Goal: Task Accomplishment & Management: Complete application form

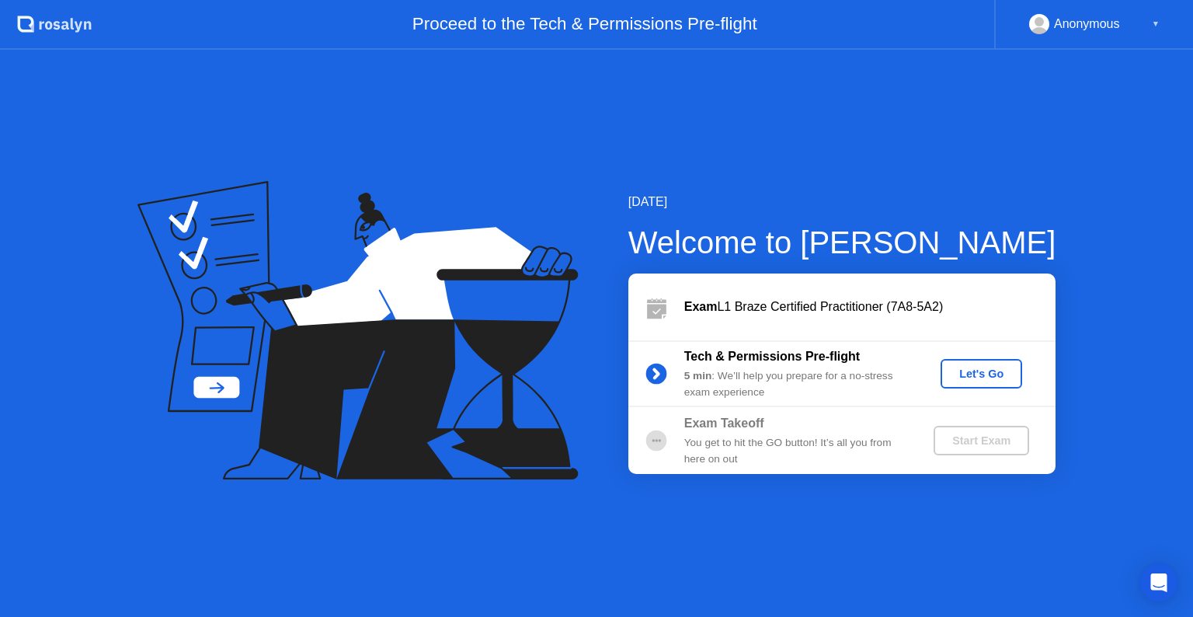
click at [988, 371] on div "Let's Go" at bounding box center [981, 373] width 69 height 12
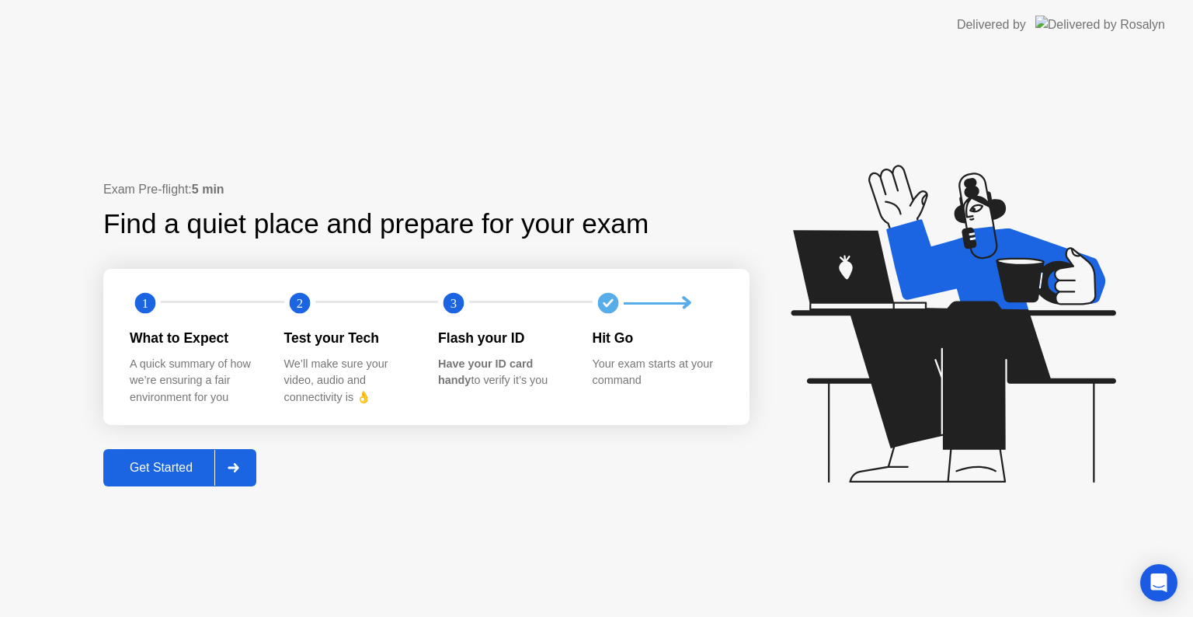
click at [174, 466] on div "Get Started" at bounding box center [161, 468] width 106 height 14
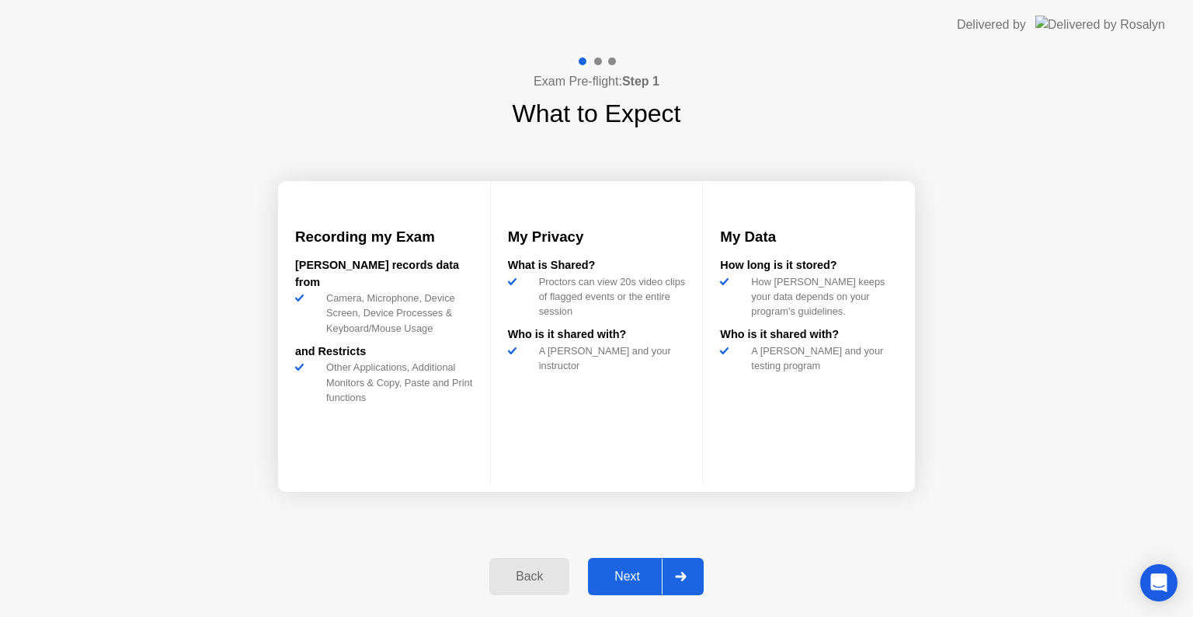
click at [637, 561] on button "Next" at bounding box center [646, 576] width 116 height 37
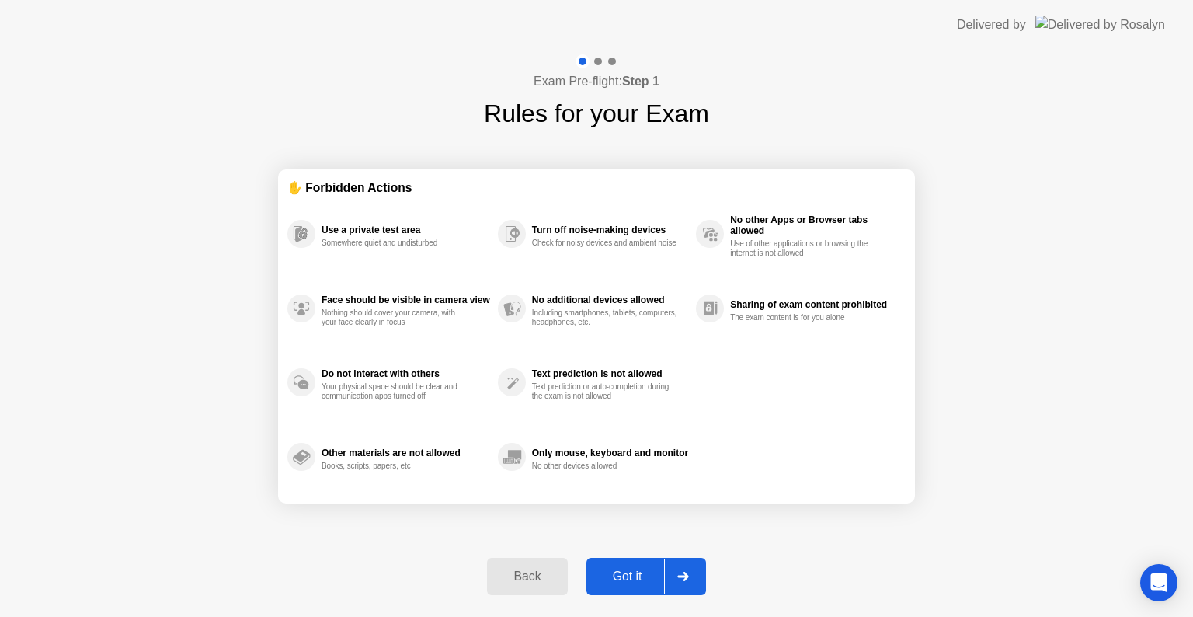
click at [628, 581] on div "Got it" at bounding box center [627, 576] width 73 height 14
select select "**********"
select select "*******"
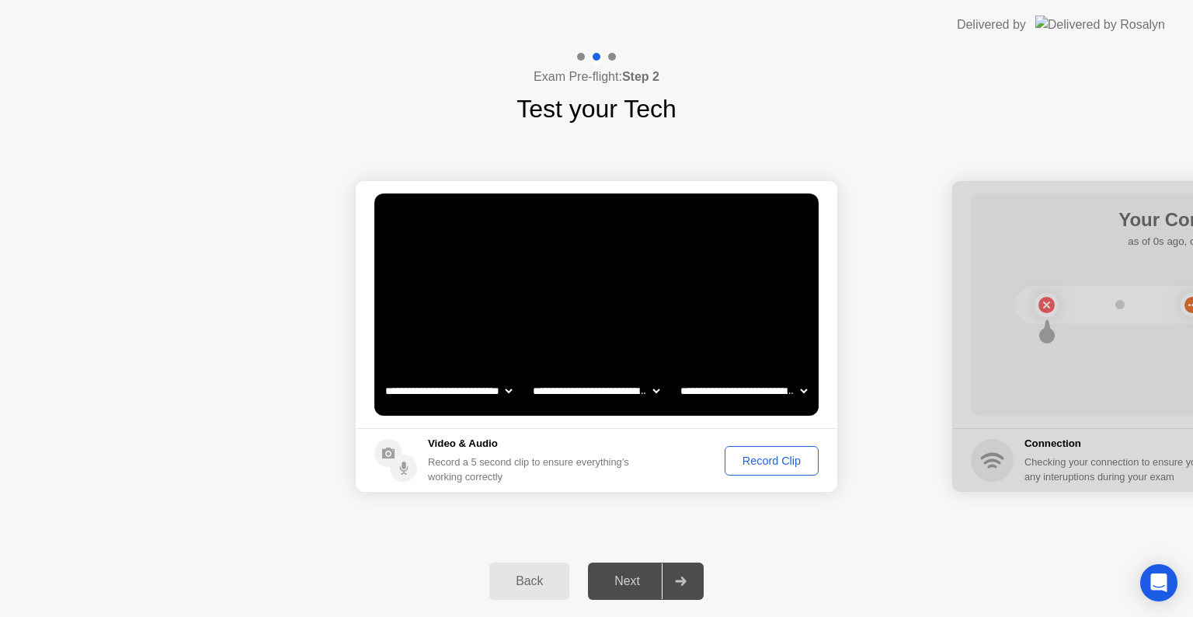
click at [739, 458] on div "Record Clip" at bounding box center [771, 460] width 83 height 12
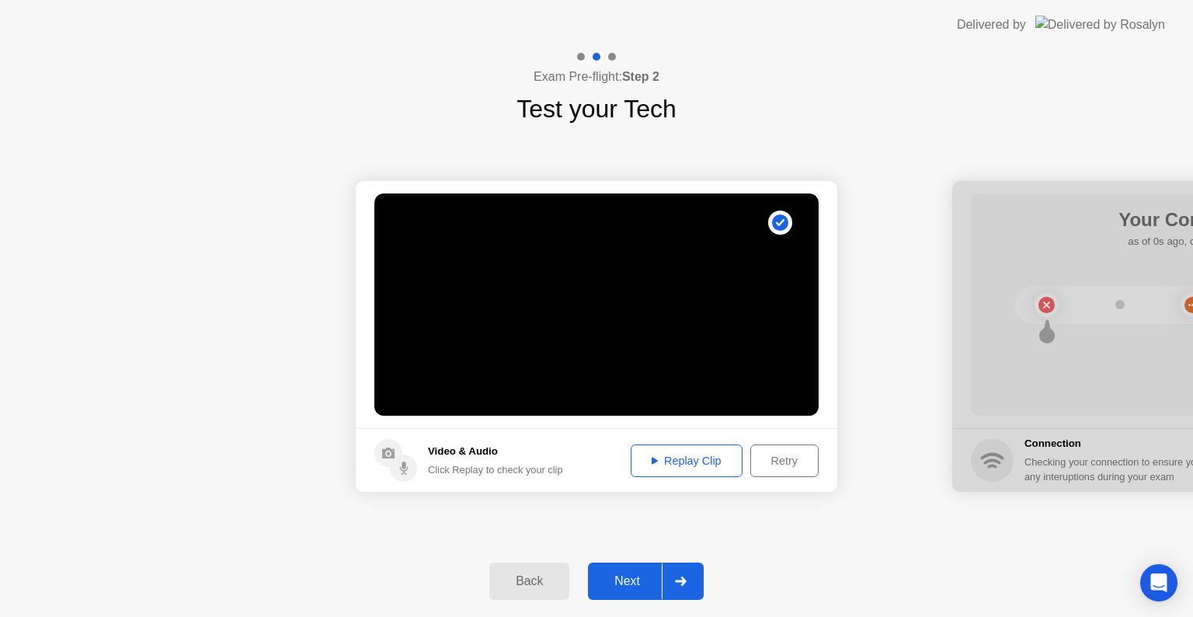
click at [719, 470] on button "Replay Clip" at bounding box center [687, 460] width 112 height 33
click at [635, 586] on div "Next" at bounding box center [627, 581] width 69 height 14
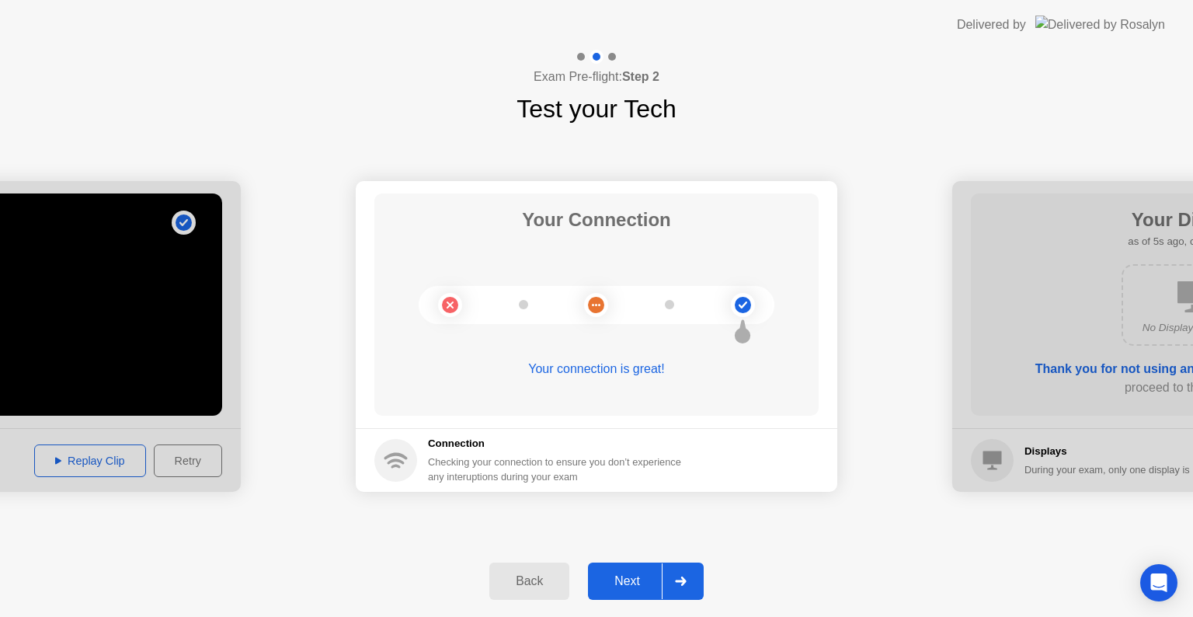
click at [635, 586] on div "Next" at bounding box center [627, 581] width 69 height 14
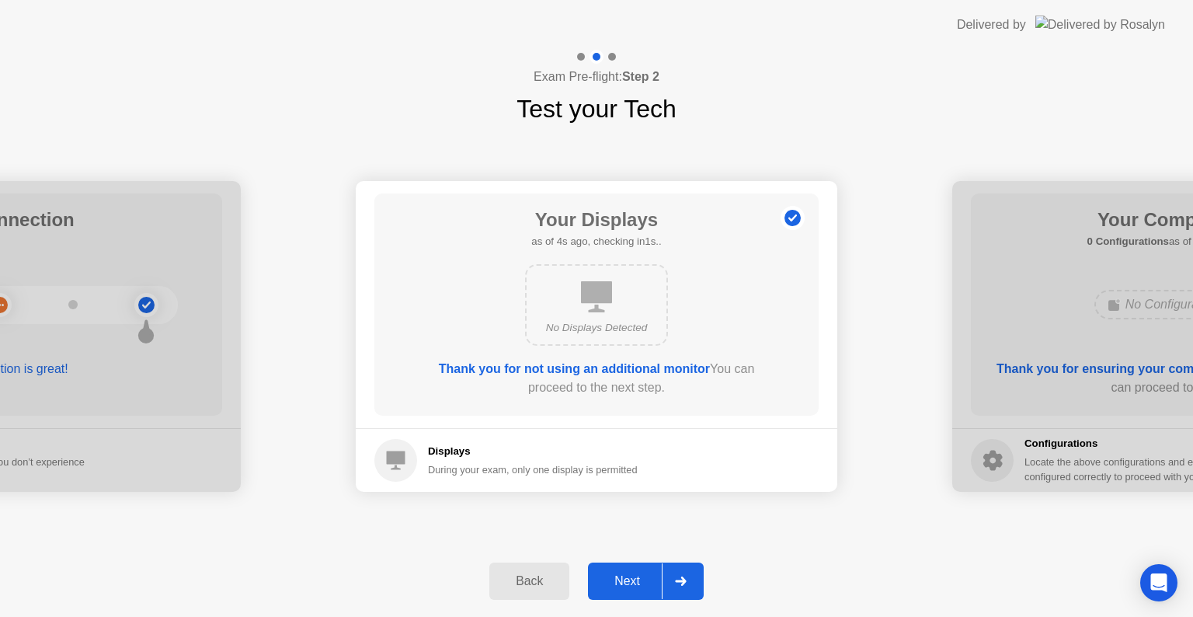
click at [635, 586] on div "Next" at bounding box center [627, 581] width 69 height 14
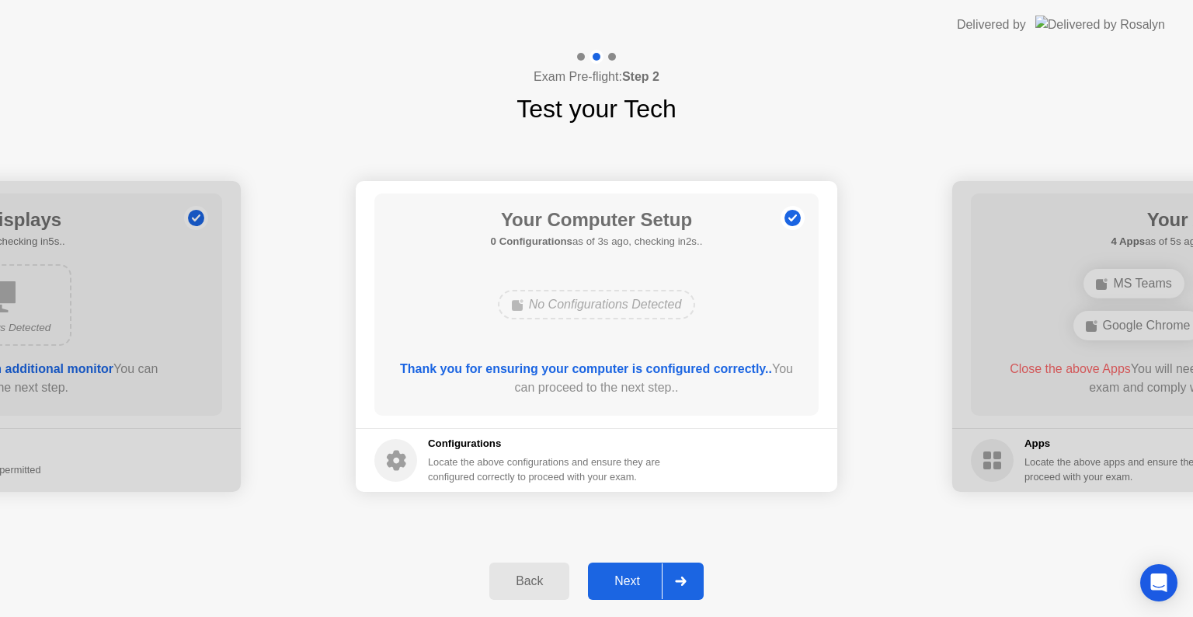
click at [635, 586] on div "Next" at bounding box center [627, 581] width 69 height 14
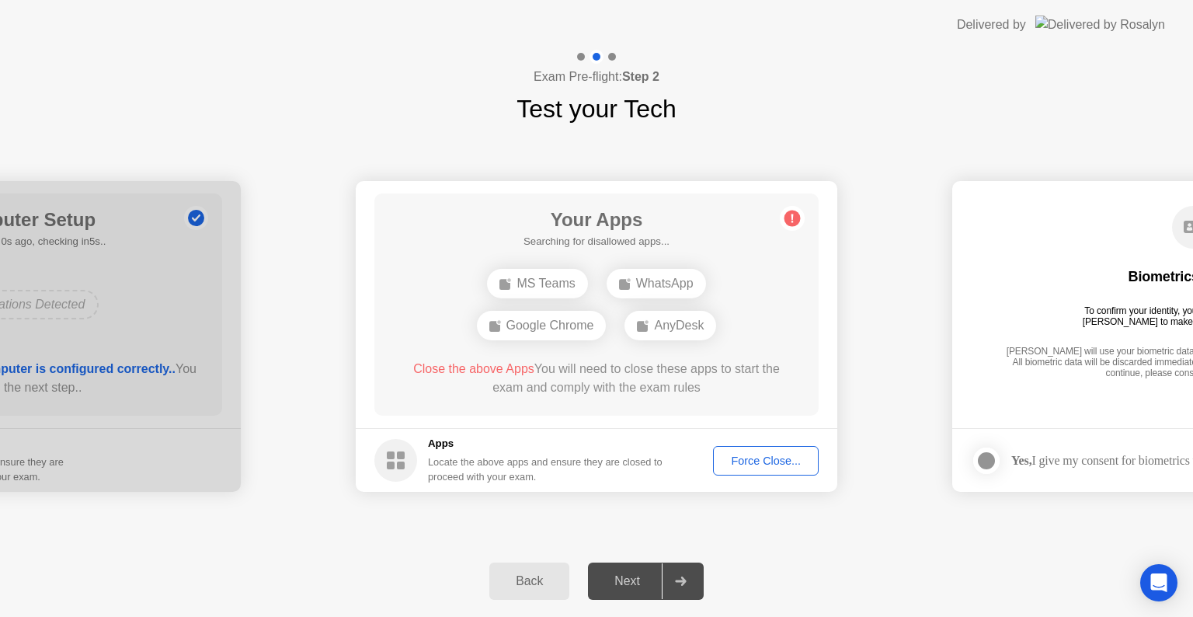
click at [782, 534] on div "**********" at bounding box center [596, 336] width 1193 height 418
click at [743, 466] on div "Force Close..." at bounding box center [765, 460] width 95 height 12
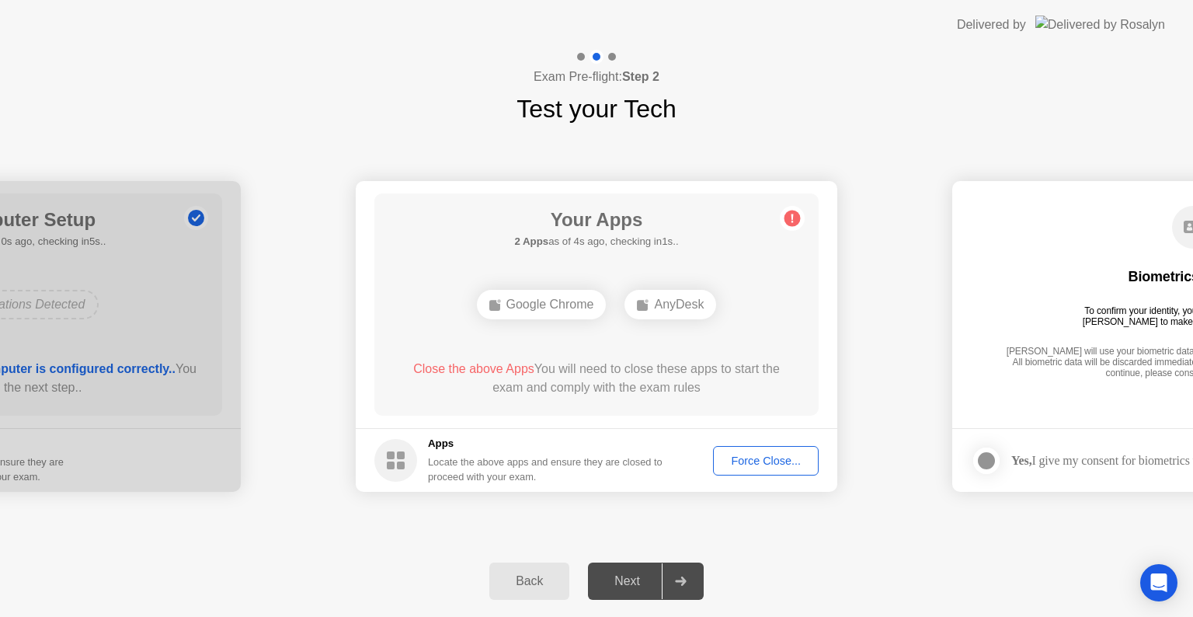
click at [634, 580] on div "Next" at bounding box center [627, 581] width 69 height 14
click at [754, 454] on div "Force Close..." at bounding box center [765, 460] width 95 height 12
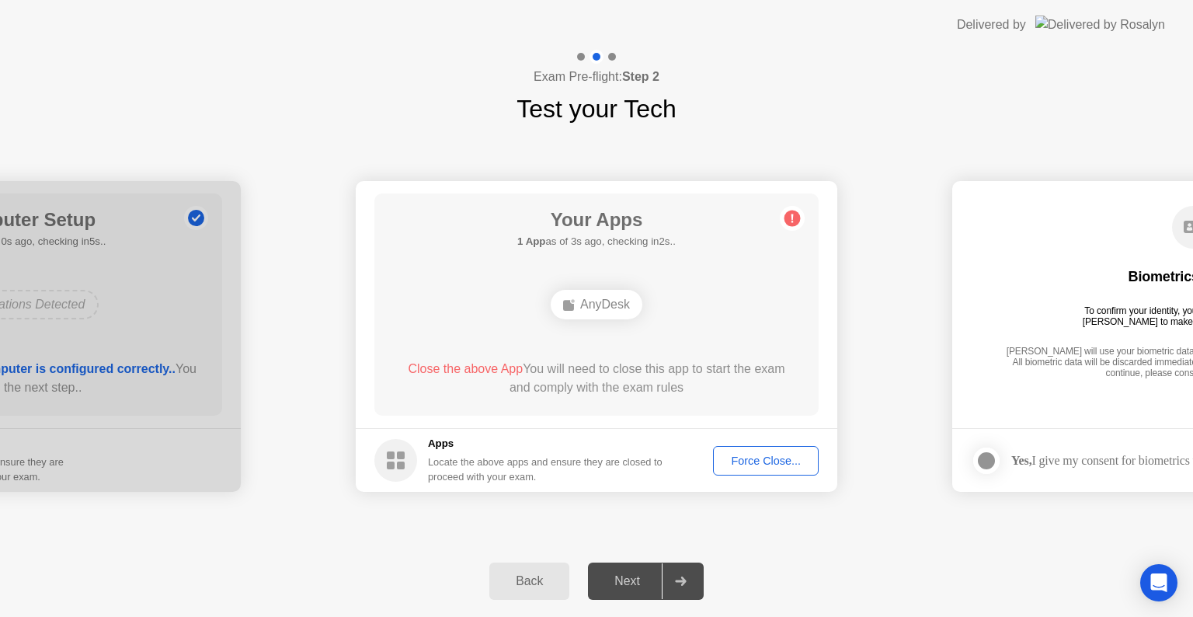
click at [612, 574] on div "Next" at bounding box center [627, 581] width 69 height 14
click at [655, 574] on div "Next" at bounding box center [627, 581] width 69 height 14
click at [589, 374] on div "Close the above App You will need to close this app to start the exam and compl…" at bounding box center [597, 378] width 400 height 37
click at [600, 301] on div "AnyDesk" at bounding box center [597, 305] width 92 height 30
click at [613, 370] on div "Close the above App You will need to close this app to start the exam and compl…" at bounding box center [597, 378] width 400 height 37
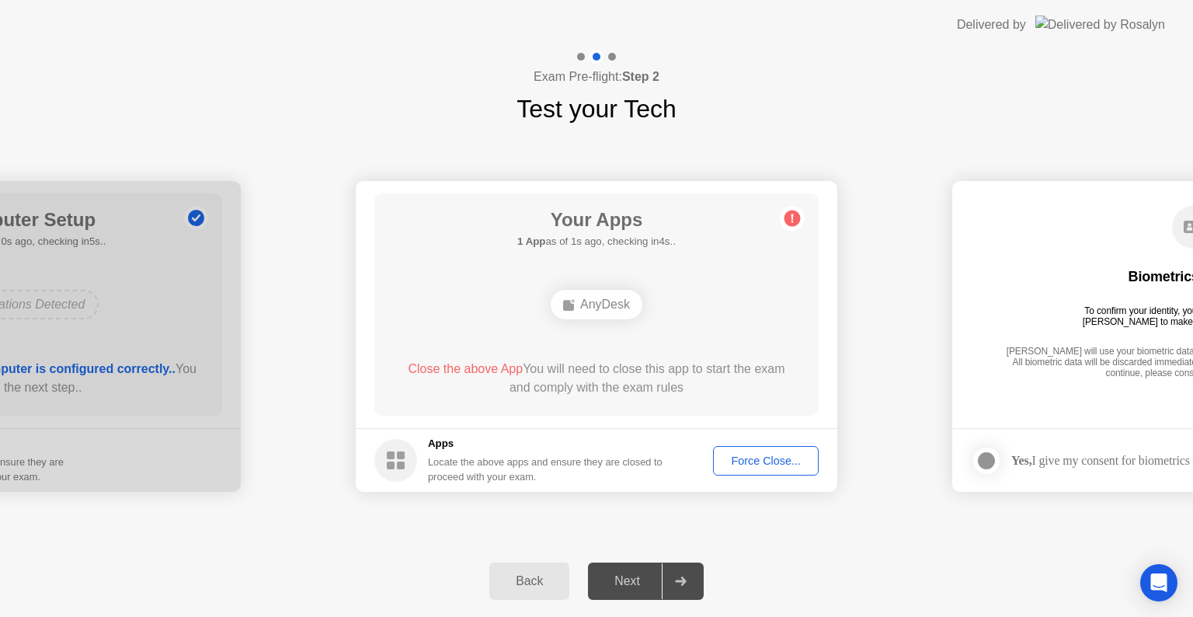
click at [618, 390] on div "Close the above App You will need to close this app to start the exam and compl…" at bounding box center [597, 378] width 400 height 37
click at [692, 568] on div at bounding box center [680, 581] width 37 height 36
click at [687, 568] on div at bounding box center [680, 581] width 37 height 36
click at [635, 574] on div "Next" at bounding box center [627, 581] width 69 height 14
click at [791, 219] on circle at bounding box center [792, 218] width 16 height 16
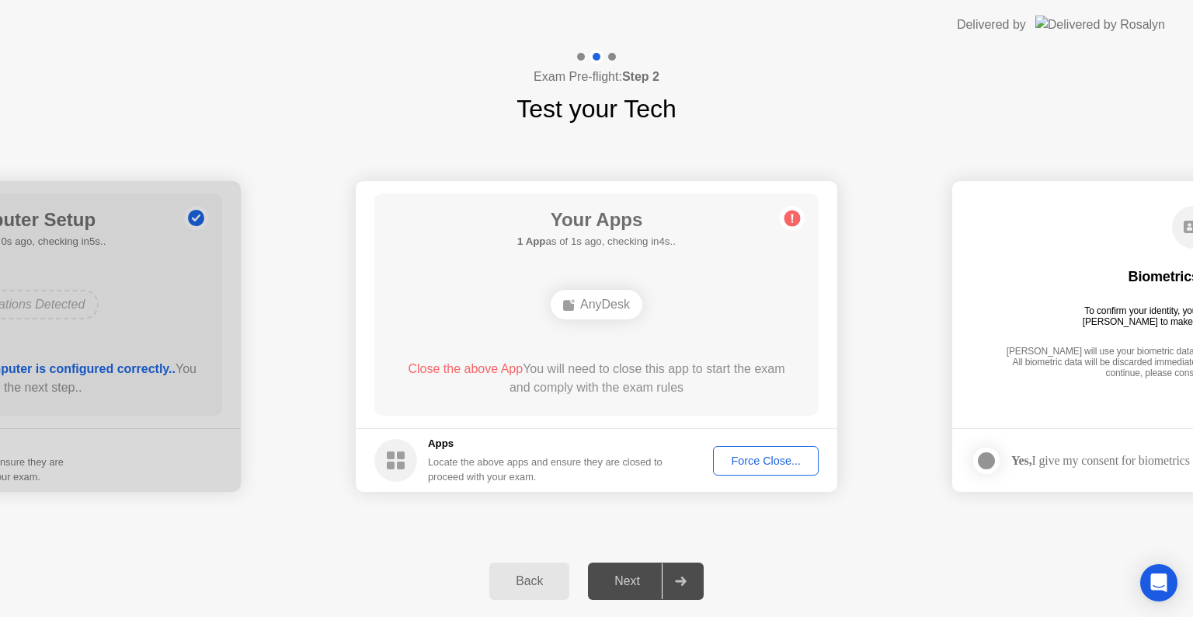
click at [602, 298] on div "AnyDesk" at bounding box center [597, 305] width 92 height 30
click at [596, 235] on h5 "1 App as of 1s ago, checking in4s.." at bounding box center [596, 242] width 158 height 16
click at [486, 374] on span "Close the above App" at bounding box center [465, 368] width 115 height 13
click at [591, 302] on div "AnyDesk" at bounding box center [597, 305] width 92 height 30
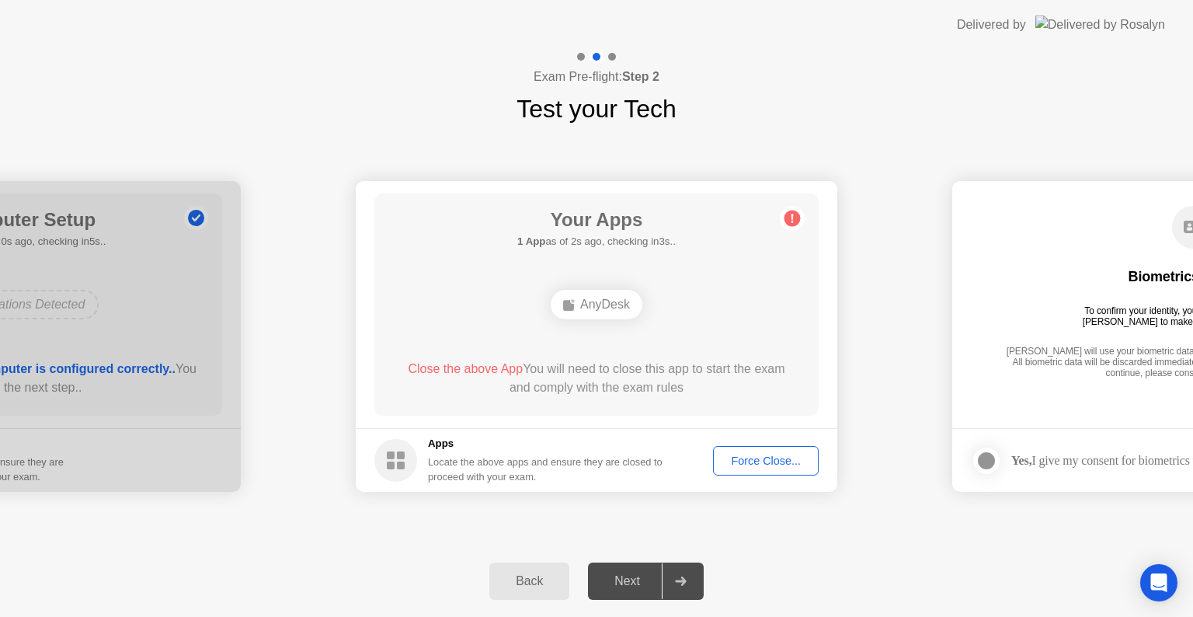
click at [622, 580] on div "Next" at bounding box center [627, 581] width 69 height 14
click at [736, 465] on div "Force Close..." at bounding box center [765, 460] width 95 height 12
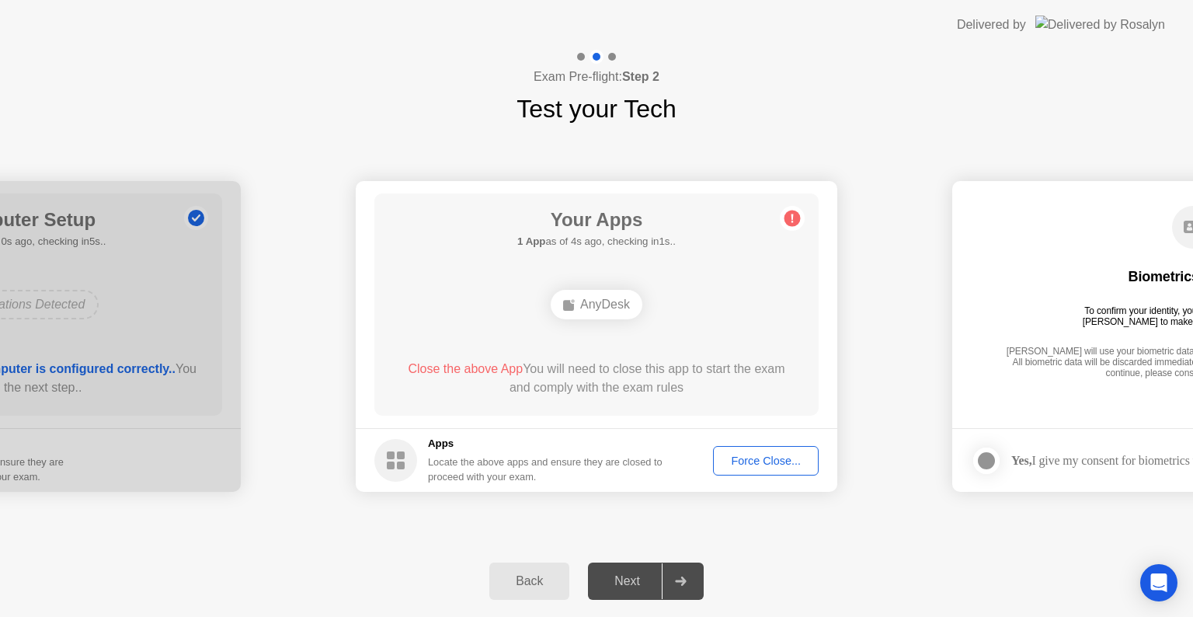
click at [601, 575] on div "Next" at bounding box center [627, 581] width 69 height 14
click at [516, 578] on div "Back" at bounding box center [529, 581] width 71 height 14
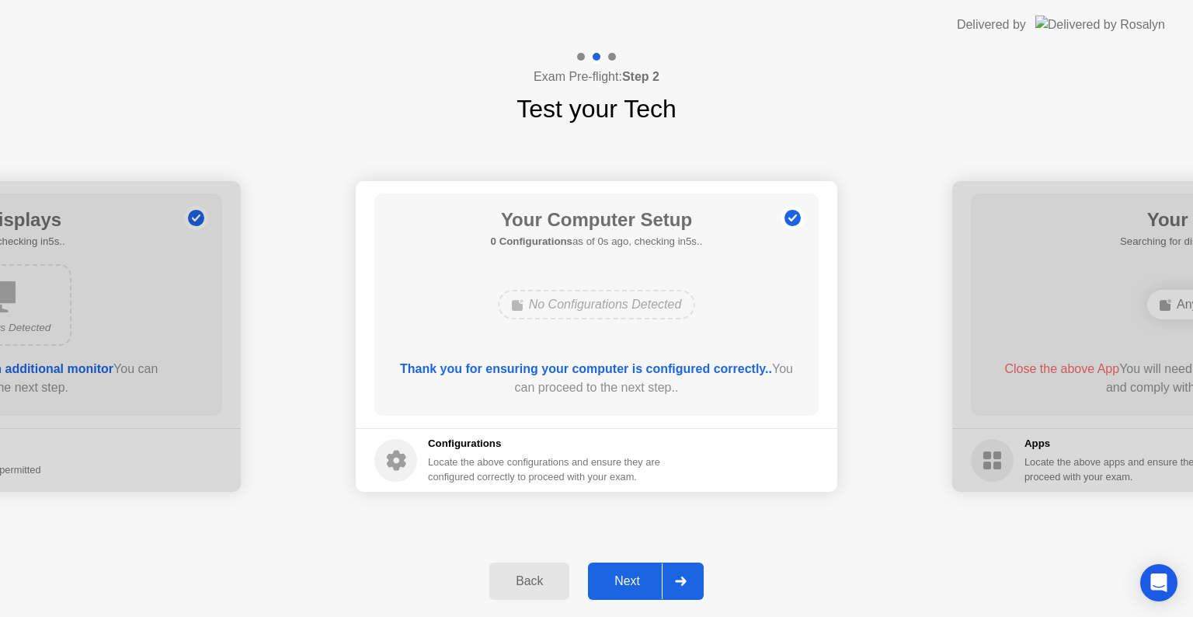
click at [621, 575] on div "Next" at bounding box center [627, 581] width 69 height 14
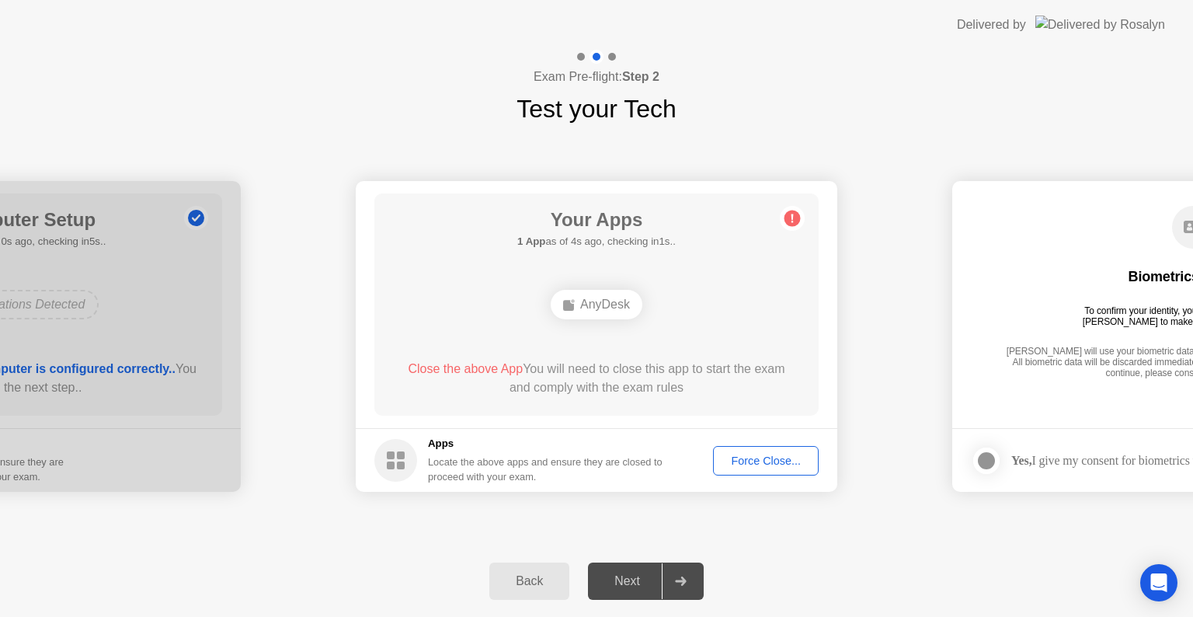
click at [797, 217] on circle at bounding box center [792, 218] width 16 height 16
click at [520, 585] on div "Back" at bounding box center [529, 581] width 71 height 14
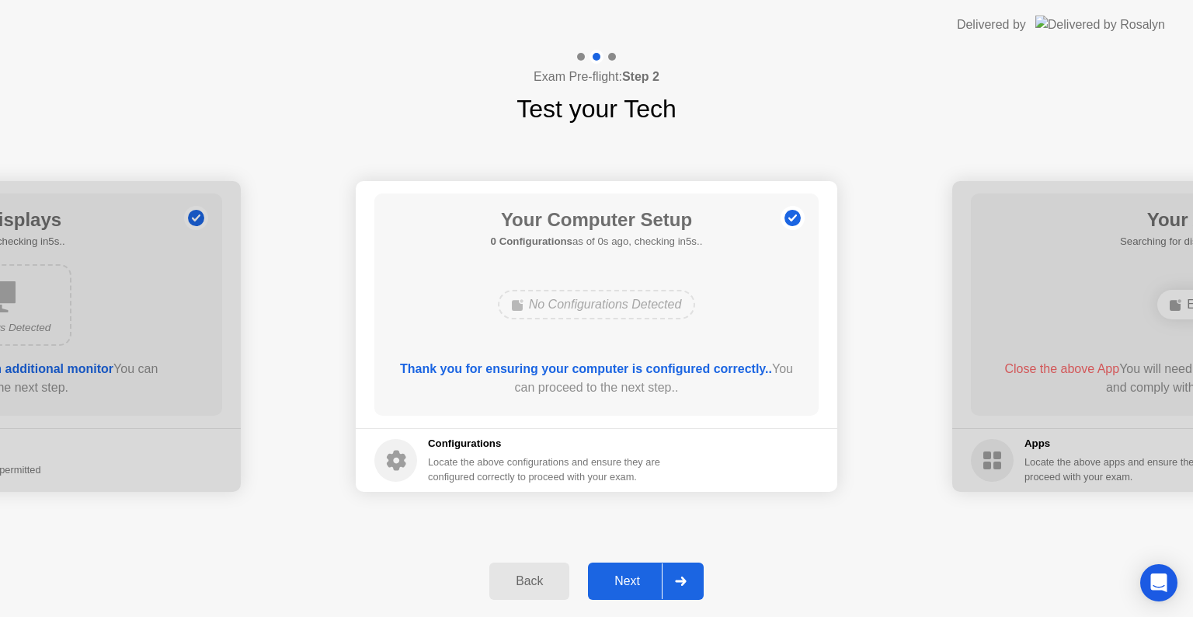
click at [626, 575] on div "Next" at bounding box center [627, 581] width 69 height 14
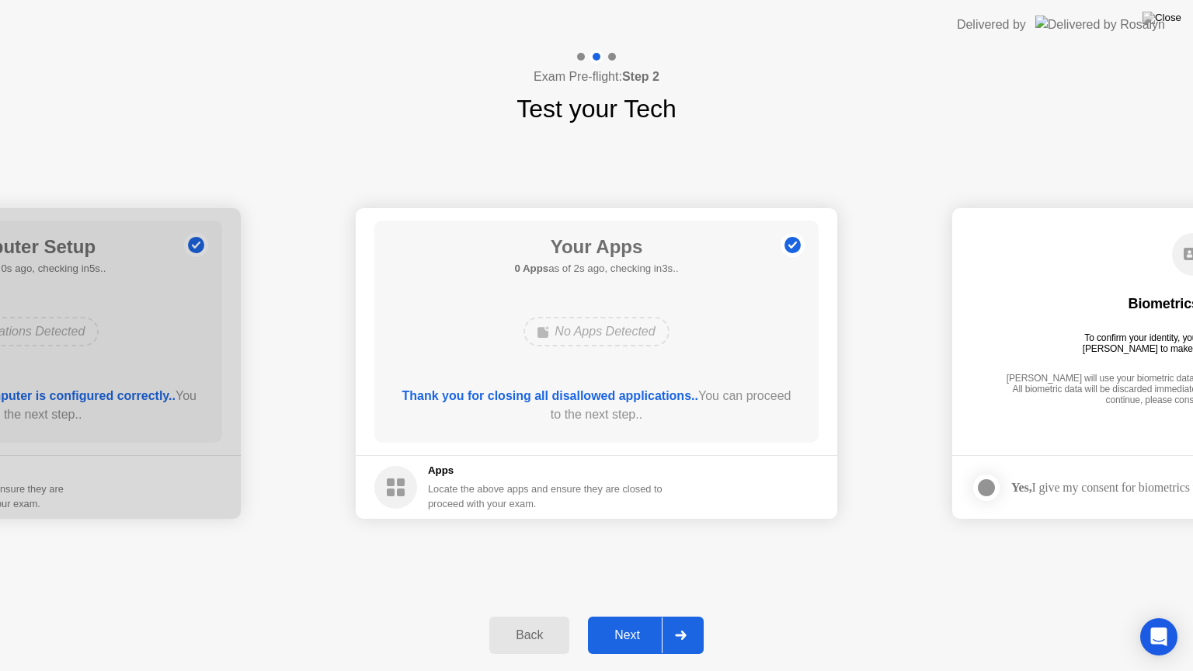
click at [629, 616] on button "Next" at bounding box center [646, 635] width 116 height 37
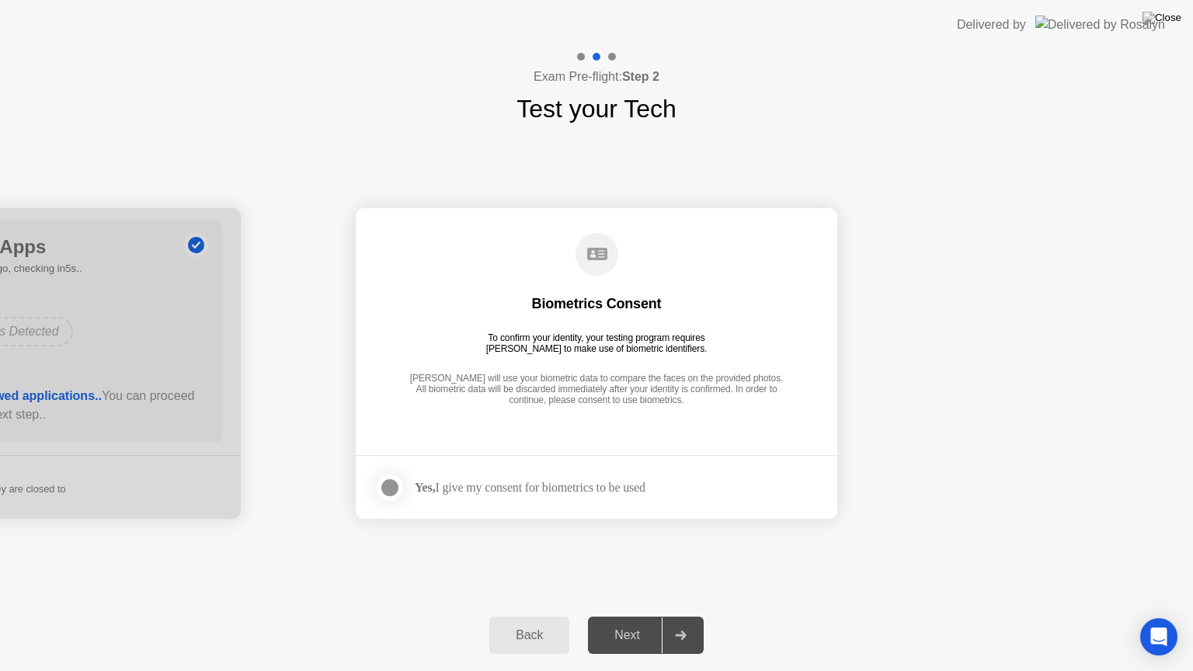
click at [381, 490] on div at bounding box center [390, 487] width 19 height 19
click at [635, 616] on div "Next" at bounding box center [627, 635] width 69 height 14
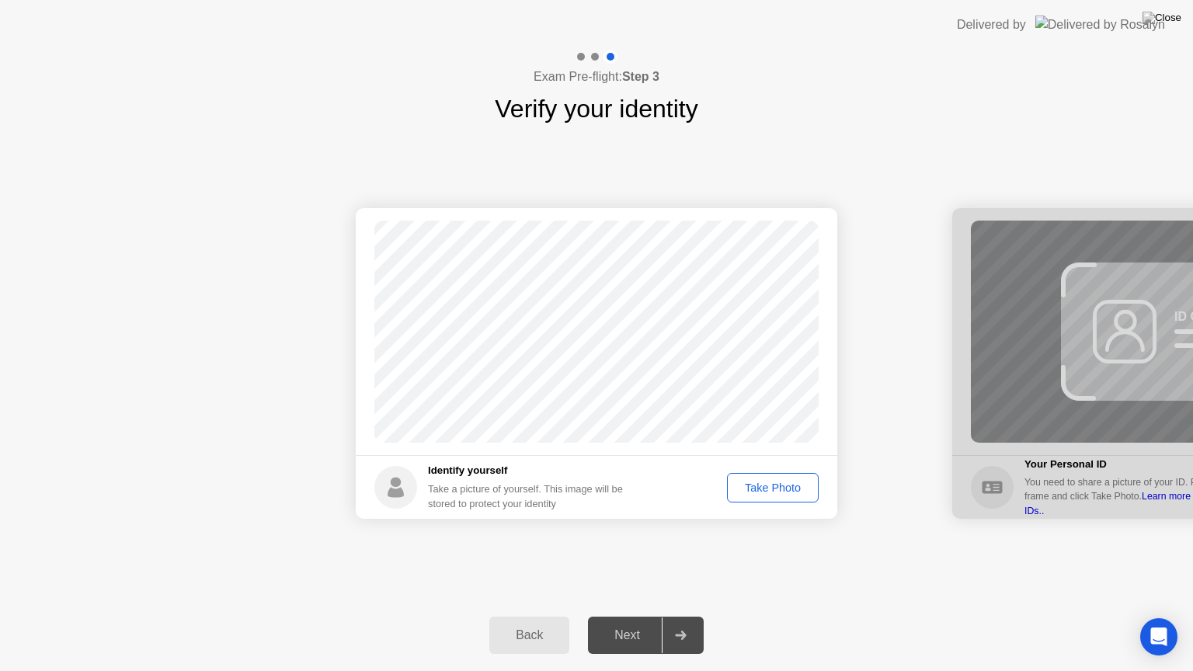
click at [791, 476] on button "Take Photo" at bounding box center [773, 488] width 92 height 30
click at [633, 616] on div "Next" at bounding box center [627, 635] width 69 height 14
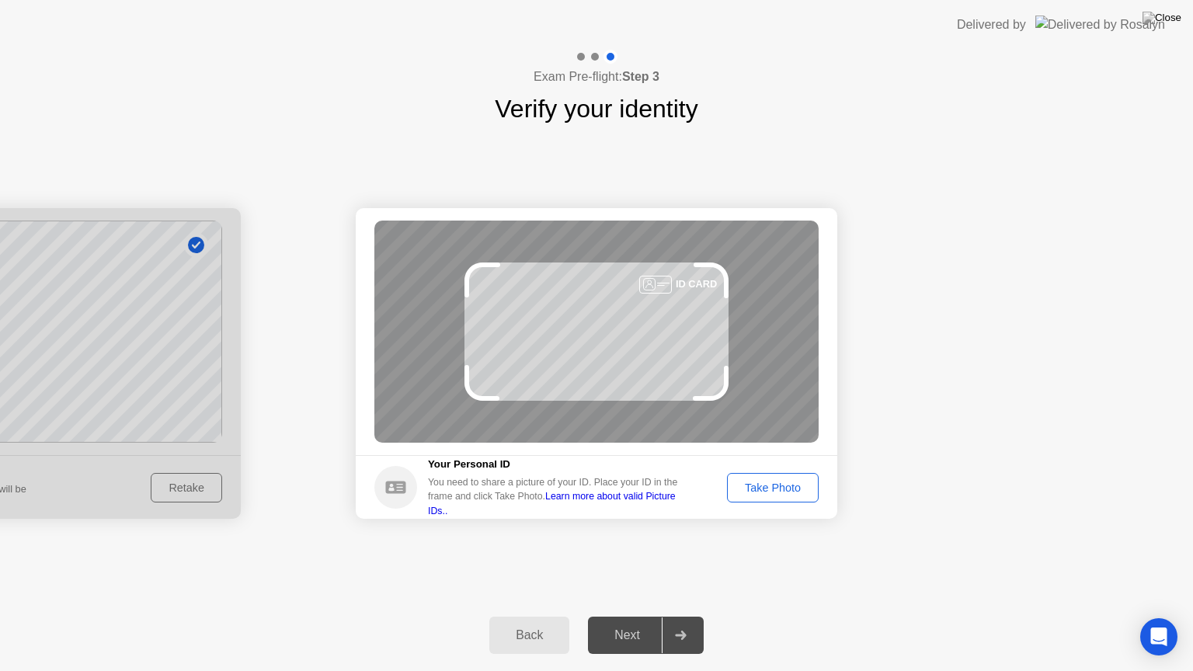
click at [789, 476] on button "Take Photo" at bounding box center [773, 488] width 92 height 30
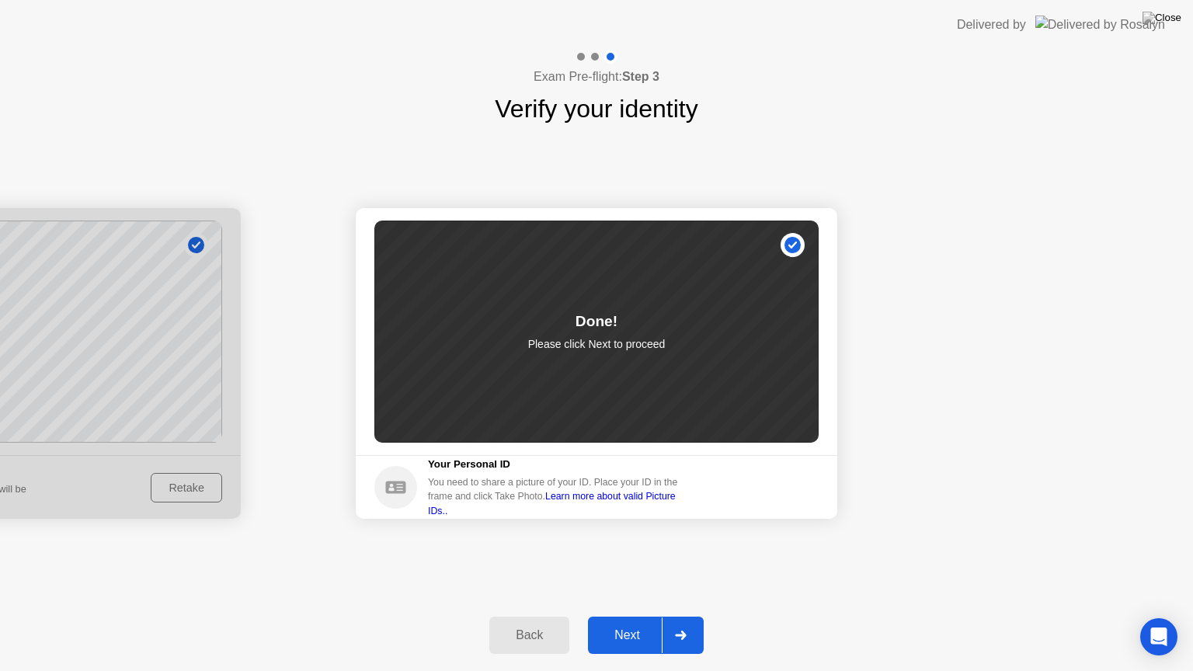
click at [624, 616] on button "Next" at bounding box center [646, 635] width 116 height 37
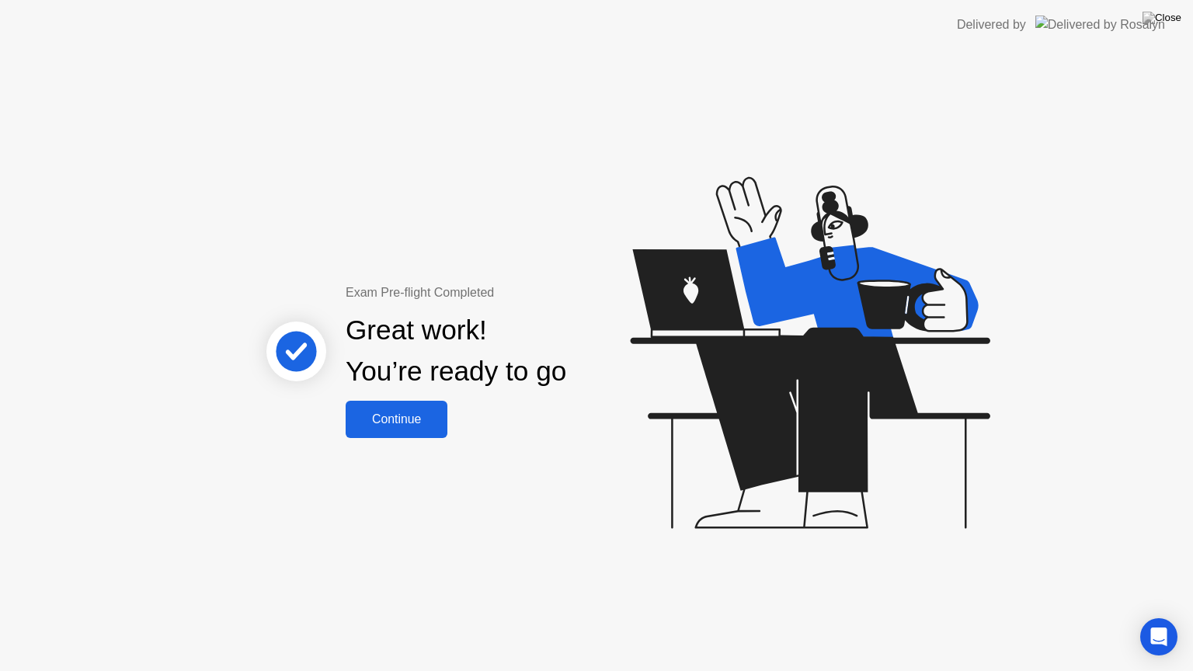
click at [381, 412] on div "Continue" at bounding box center [396, 419] width 92 height 14
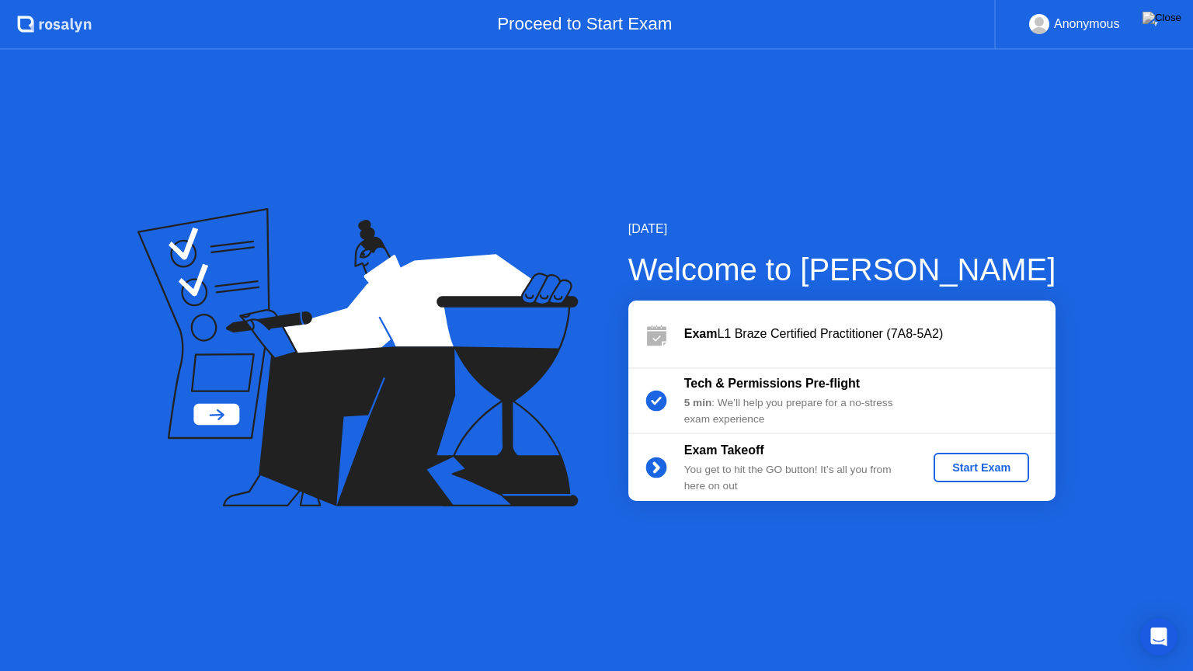
click at [1013, 465] on div "Start Exam" at bounding box center [981, 467] width 83 height 12
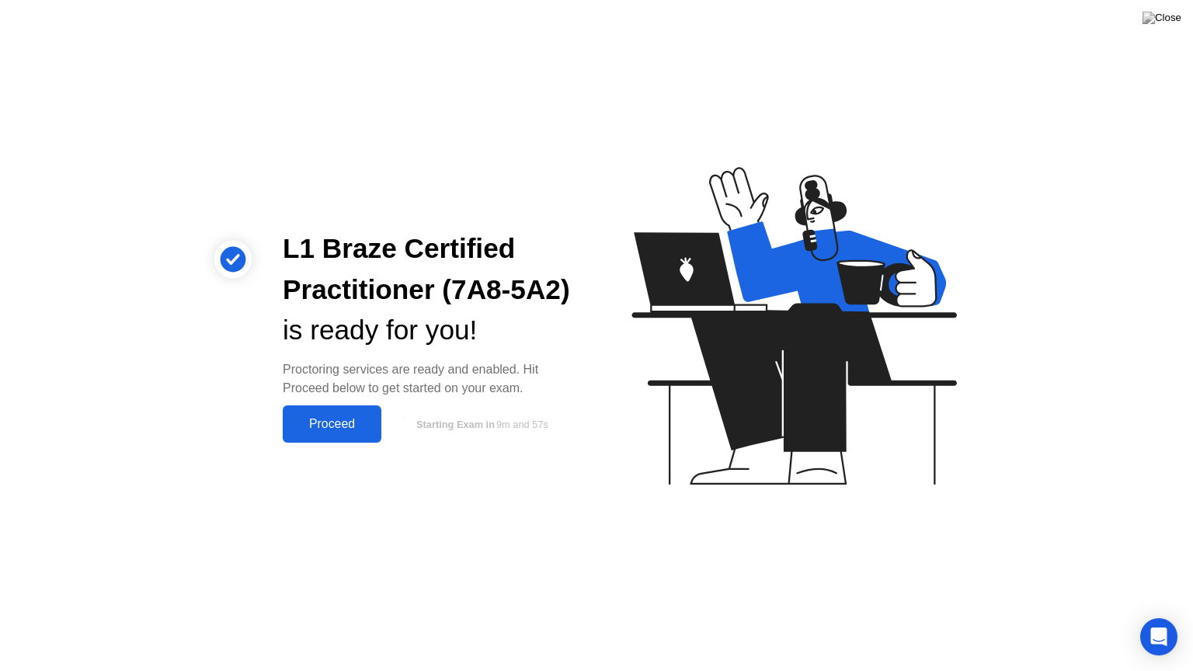
click at [335, 425] on div "Proceed" at bounding box center [331, 424] width 89 height 14
